Goal: Information Seeking & Learning: Learn about a topic

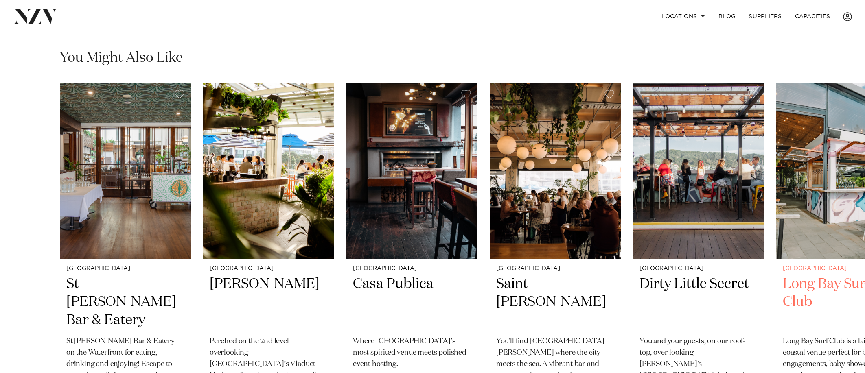
scroll to position [956, 0]
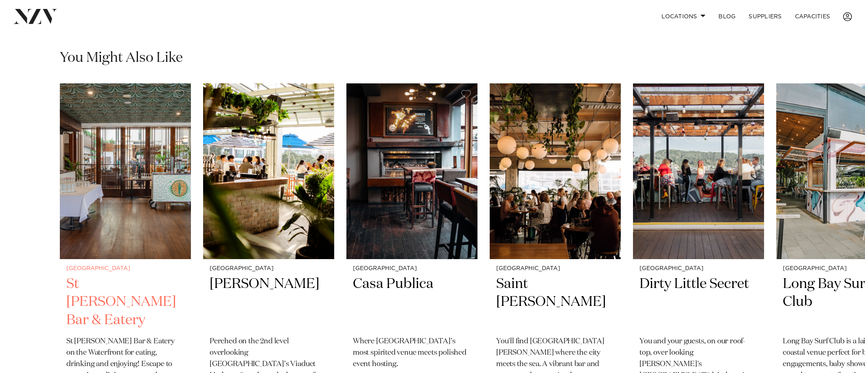
click at [112, 155] on img "1 / 11" at bounding box center [125, 171] width 131 height 176
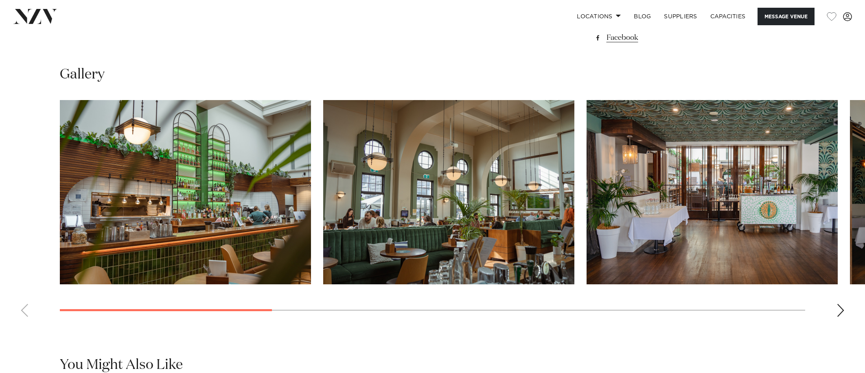
scroll to position [792, 0]
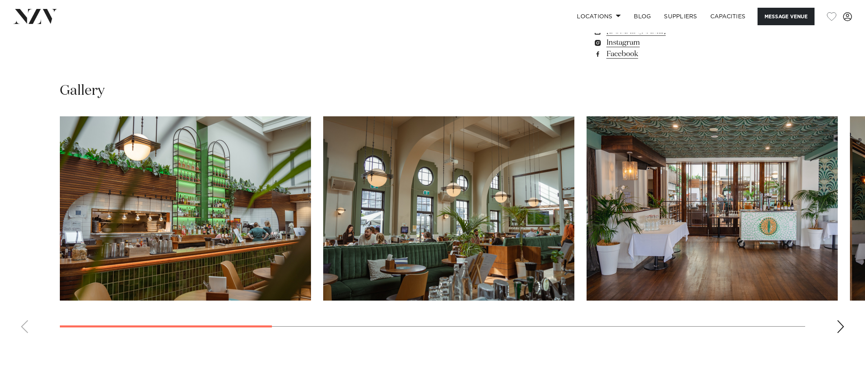
click at [841, 324] on div "Next slide" at bounding box center [841, 326] width 8 height 13
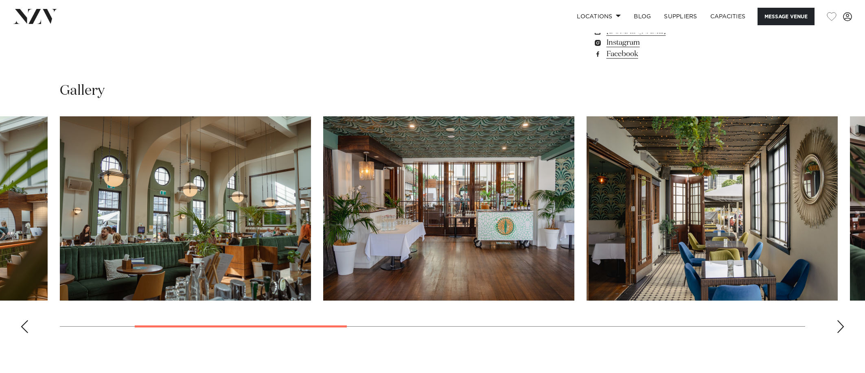
click at [841, 324] on div "Next slide" at bounding box center [841, 326] width 8 height 13
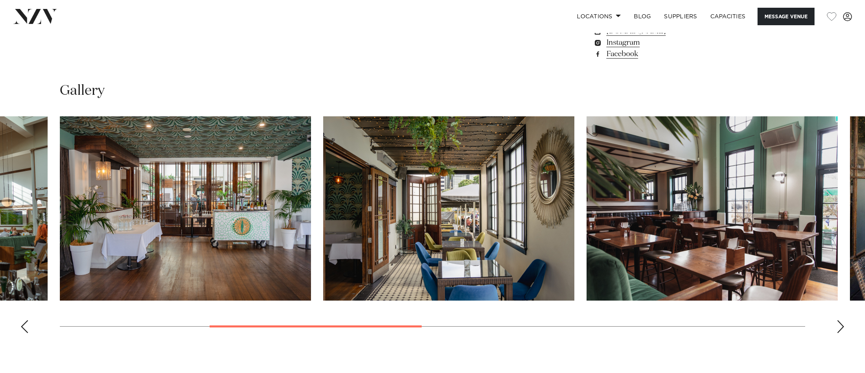
click at [841, 324] on div "Next slide" at bounding box center [841, 326] width 8 height 13
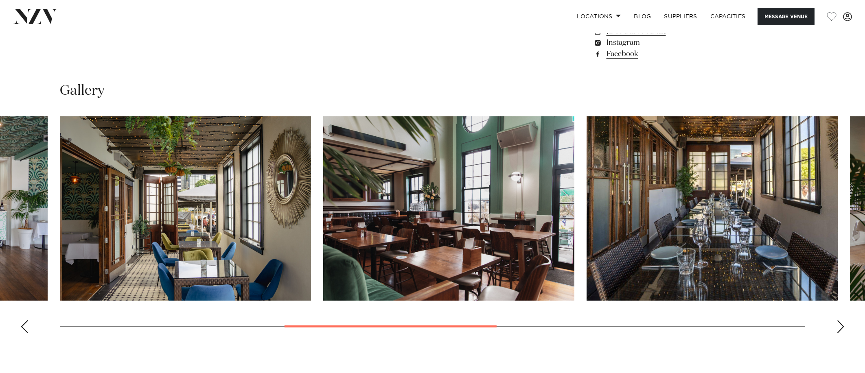
click at [841, 324] on div "Next slide" at bounding box center [841, 326] width 8 height 13
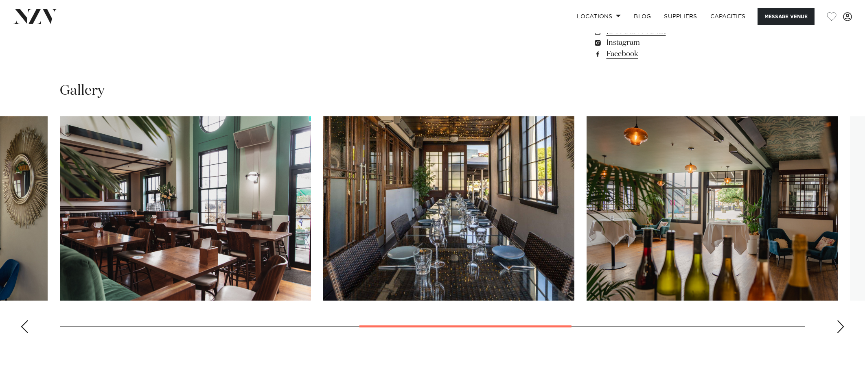
click at [425, 190] on img "6 / 10" at bounding box center [448, 208] width 251 height 184
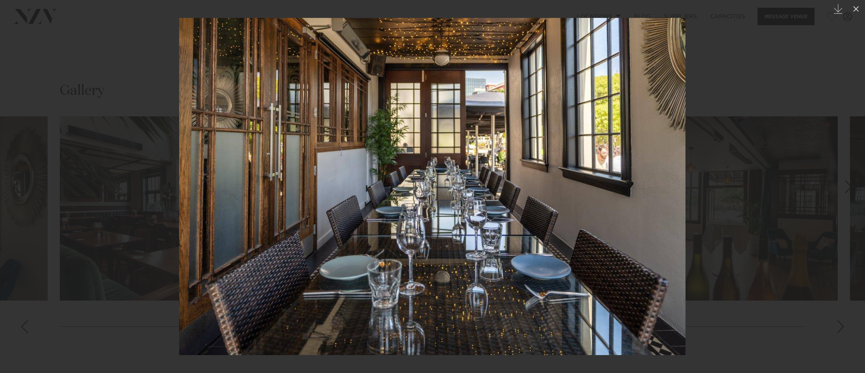
click at [836, 97] on div at bounding box center [432, 186] width 865 height 373
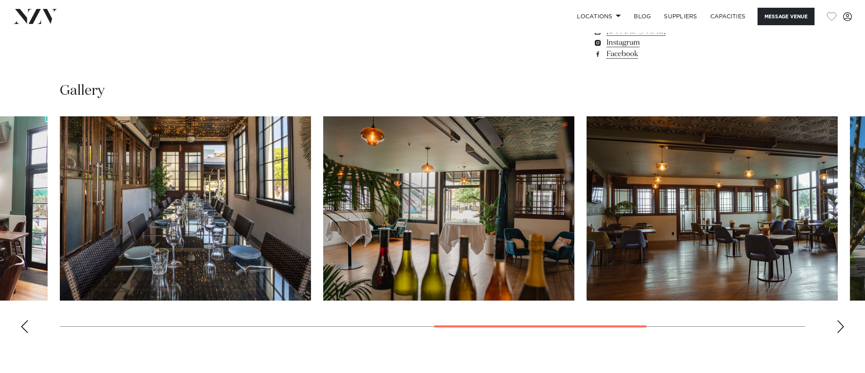
click at [843, 327] on div "Next slide" at bounding box center [841, 326] width 8 height 13
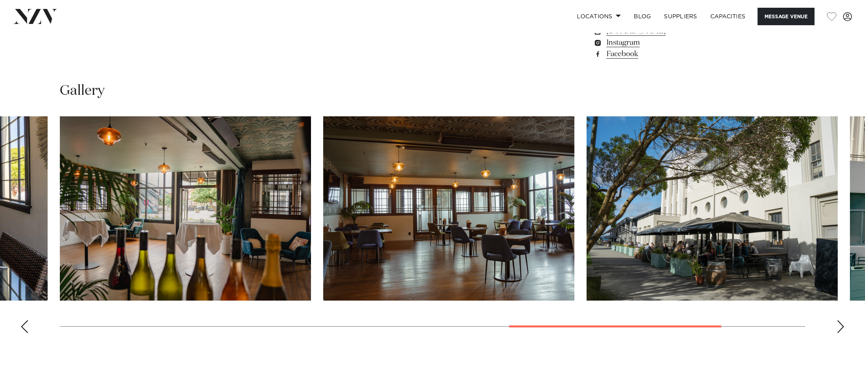
click at [843, 327] on div "Next slide" at bounding box center [841, 326] width 8 height 13
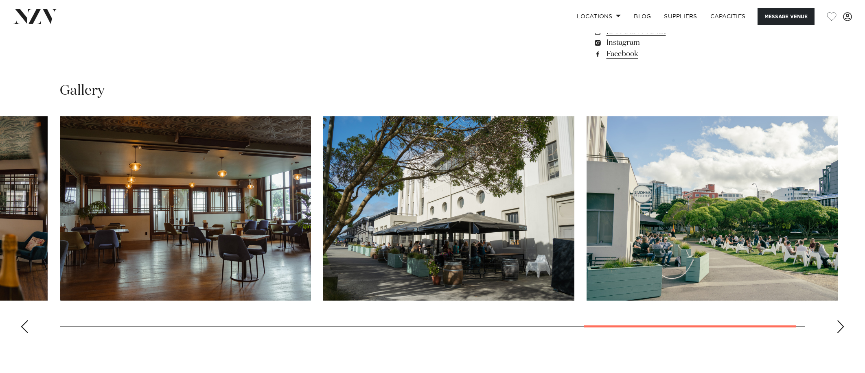
click at [843, 327] on div "Next slide" at bounding box center [841, 326] width 8 height 13
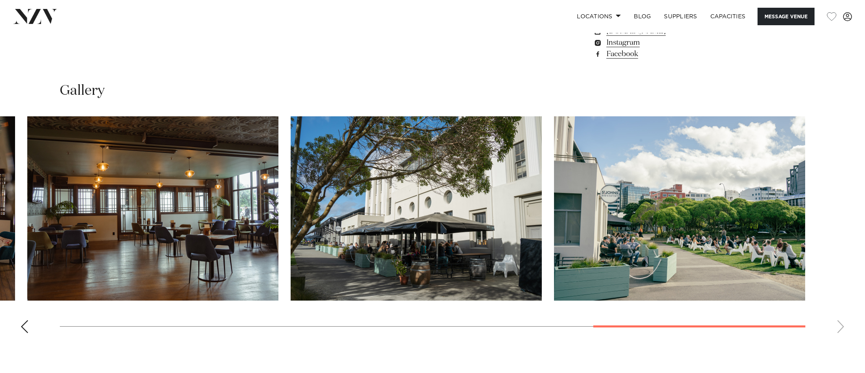
click at [26, 324] on div "Previous slide" at bounding box center [24, 326] width 8 height 13
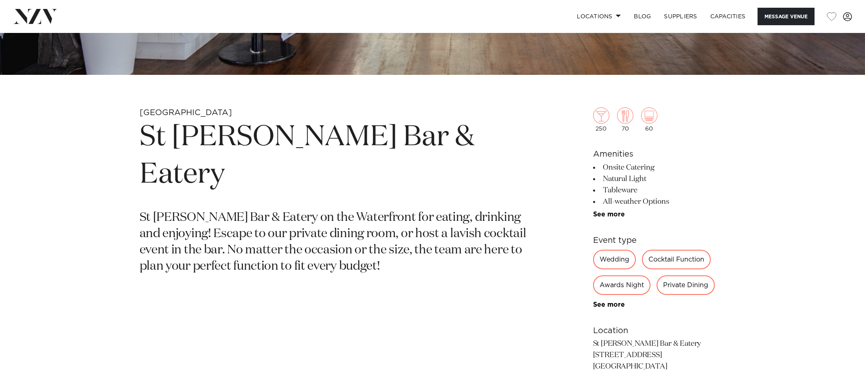
scroll to position [352, 0]
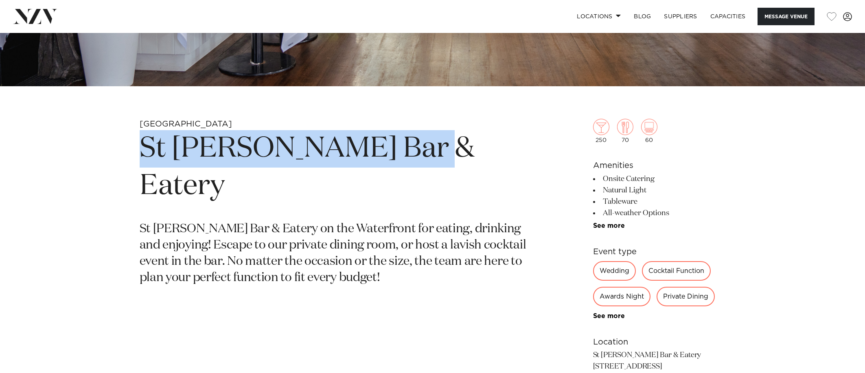
drag, startPoint x: 428, startPoint y: 152, endPoint x: 127, endPoint y: 150, distance: 301.0
click at [127, 150] on div "Wellington St [PERSON_NAME] Bar & Eatery St [PERSON_NAME] Bar & Eatery on the W…" at bounding box center [432, 314] width 693 height 390
copy h1 "St [PERSON_NAME] Bar & Eatery"
